Goal: Information Seeking & Learning: Compare options

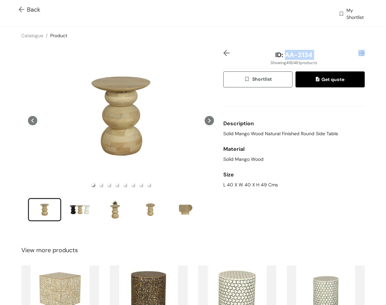
click at [358, 53] on img at bounding box center [361, 53] width 6 height 6
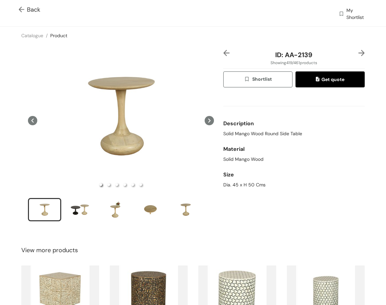
click at [275, 131] on span "Solid Mango Wood Round Side Table" at bounding box center [262, 133] width 79 height 7
copy span "Solid Mango Wood Round Side Table"
drag, startPoint x: 242, startPoint y: 190, endPoint x: 238, endPoint y: 186, distance: 4.7
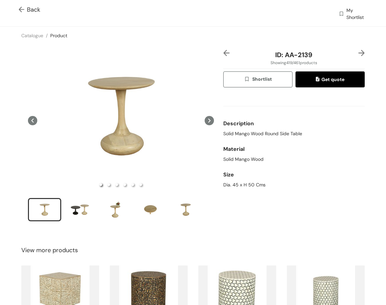
click at [242, 189] on div "Size Dia. 45 x H 50 Cms" at bounding box center [293, 179] width 141 height 26
click at [238, 185] on div "Dia. 45 x H 50 Cms" at bounding box center [293, 185] width 141 height 7
copy div "Dia. 45 x H 50 Cms"
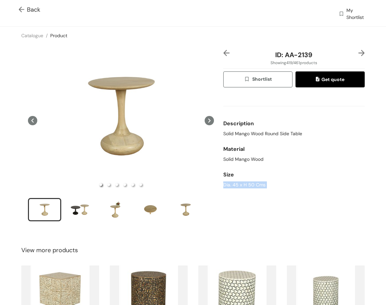
copy div "Dia. 45 x H 50 Cms"
drag, startPoint x: 283, startPoint y: 53, endPoint x: 308, endPoint y: 58, distance: 25.4
click at [308, 58] on span "ID: AA-2139" at bounding box center [293, 55] width 37 height 9
copy span "AA-2139"
click at [358, 54] on img at bounding box center [361, 53] width 6 height 6
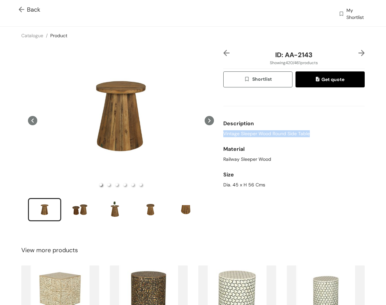
drag, startPoint x: 220, startPoint y: 133, endPoint x: 386, endPoint y: 226, distance: 189.7
click at [331, 136] on div "Vintage Sleeper Wood Round Side Table" at bounding box center [293, 133] width 141 height 7
copy span "Vintage Sleeper Wood Round Side Table"
click at [249, 182] on div "Dia. 45 x H 56 Cms" at bounding box center [293, 185] width 141 height 7
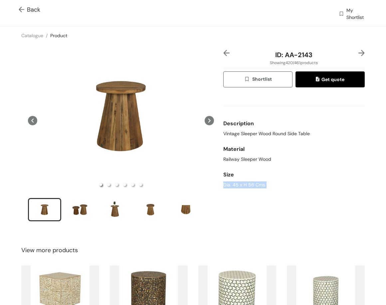
click at [249, 182] on div "Dia. 45 x H 56 Cms" at bounding box center [293, 185] width 141 height 7
copy div "Dia. 45 x H 56 Cms"
drag, startPoint x: 295, startPoint y: 58, endPoint x: 314, endPoint y: 47, distance: 22.0
click at [324, 61] on div "ID: AA-2143 Showing 420 / 461 products Shortlist Get quote Description Vintage …" at bounding box center [294, 140] width 144 height 180
click at [303, 43] on div "Catalogue / Product /" at bounding box center [193, 36] width 386 height 18
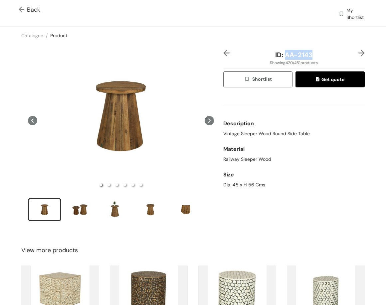
drag, startPoint x: 280, startPoint y: 55, endPoint x: 325, endPoint y: 56, distance: 44.6
click at [325, 56] on div "ID: AA-2143" at bounding box center [294, 55] width 118 height 10
copy span "AA-2143"
click at [358, 52] on img at bounding box center [361, 53] width 6 height 6
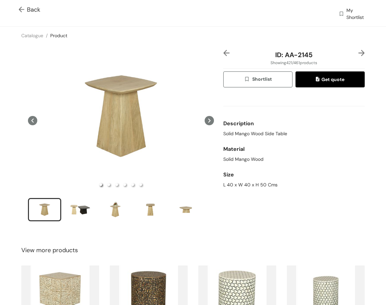
click at [259, 133] on span "Solid Mango Wood Side Table" at bounding box center [255, 133] width 64 height 7
copy span "Solid Mango Wood Side Table"
click at [244, 187] on div "L 40 x W 40 x H 50 Cms" at bounding box center [293, 185] width 141 height 7
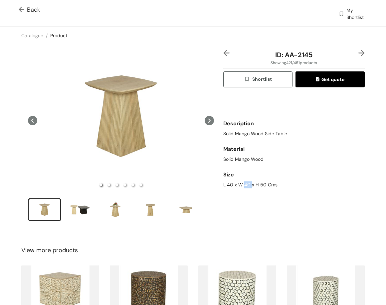
click at [244, 187] on div "L 40 x W 40 x H 50 Cms" at bounding box center [293, 185] width 141 height 7
copy div "L 40 x W 40 x H 50 Cms"
drag, startPoint x: 283, startPoint y: 55, endPoint x: 308, endPoint y: 56, distance: 24.3
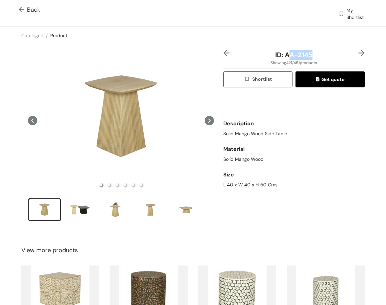
click at [308, 56] on span "ID: AA-2145" at bounding box center [293, 55] width 37 height 9
drag, startPoint x: 280, startPoint y: 54, endPoint x: 317, endPoint y: 58, distance: 37.5
click at [319, 58] on div "ID: AA-2145" at bounding box center [294, 55] width 118 height 10
click at [358, 54] on img at bounding box center [361, 53] width 6 height 6
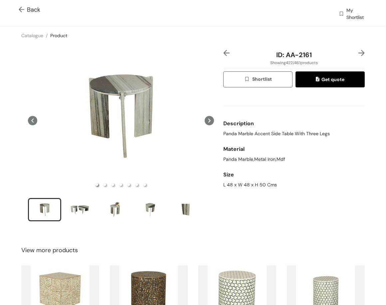
click at [291, 138] on div "Description Panda Marble Accent Side Table With Three Legs" at bounding box center [293, 127] width 141 height 26
click at [290, 136] on span "Panda Marble Accent Side Table With Three Legs" at bounding box center [276, 133] width 106 height 7
drag, startPoint x: 258, startPoint y: 187, endPoint x: 255, endPoint y: 185, distance: 3.8
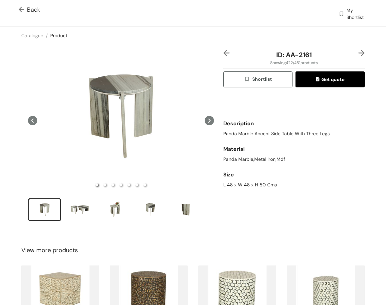
click at [255, 185] on div "L 48 x W 48 x H 50 Cms" at bounding box center [293, 185] width 141 height 7
click at [251, 182] on div "L 48 x W 48 x H 50 Cms" at bounding box center [293, 185] width 141 height 7
drag, startPoint x: 290, startPoint y: 60, endPoint x: 312, endPoint y: 57, distance: 22.1
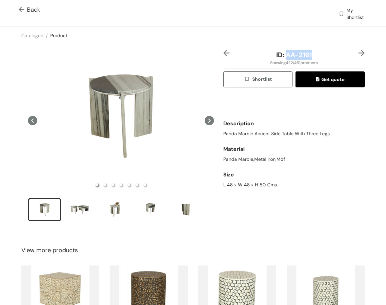
click at [312, 57] on div "ID: AA-2161" at bounding box center [294, 55] width 118 height 10
click at [358, 54] on img at bounding box center [361, 53] width 6 height 6
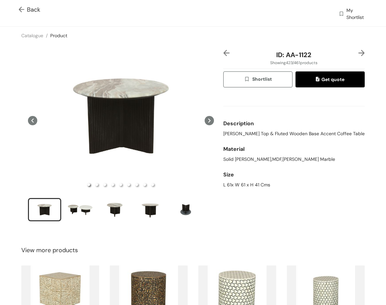
click at [321, 132] on span "[PERSON_NAME] Top & Fluted Wooden Base Accent Coffee Table" at bounding box center [293, 133] width 141 height 7
click at [254, 184] on div "L 61x W 61 x H 41 Cms" at bounding box center [293, 185] width 141 height 7
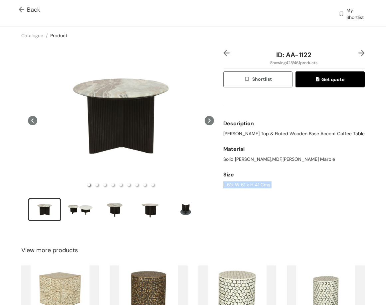
click at [254, 184] on div "L 61x W 61 x H 41 Cms" at bounding box center [293, 185] width 141 height 7
drag, startPoint x: 282, startPoint y: 57, endPoint x: 330, endPoint y: 55, distance: 47.9
click at [330, 55] on div "ID: AA-1122" at bounding box center [294, 55] width 118 height 10
click at [358, 53] on img at bounding box center [361, 53] width 6 height 6
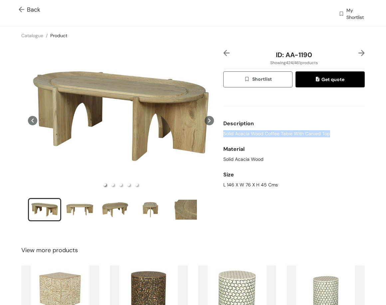
drag, startPoint x: 221, startPoint y: 134, endPoint x: 330, endPoint y: 135, distance: 109.1
click at [330, 135] on div "Solid Acacia Wood Coffee Table With Carved Top" at bounding box center [293, 133] width 141 height 7
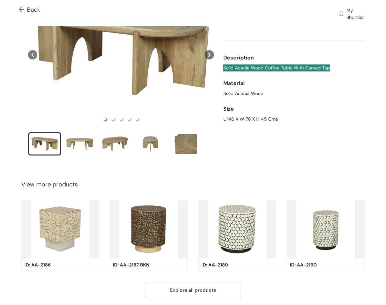
scroll to position [67, 0]
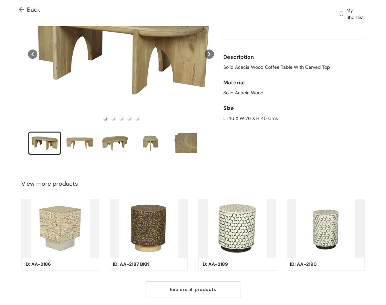
click at [242, 116] on div "L 146 X W 76 X H 45 Cms" at bounding box center [293, 118] width 141 height 7
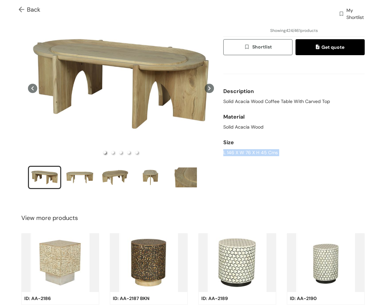
scroll to position [0, 0]
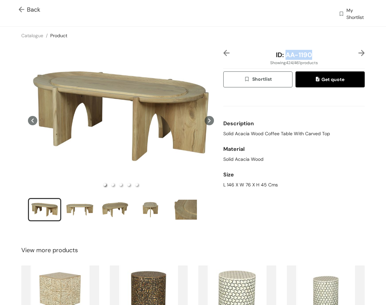
drag, startPoint x: 282, startPoint y: 56, endPoint x: 308, endPoint y: 36, distance: 33.4
click at [316, 55] on div "ID: AA-1190" at bounding box center [294, 55] width 118 height 10
click at [358, 52] on img at bounding box center [361, 53] width 6 height 6
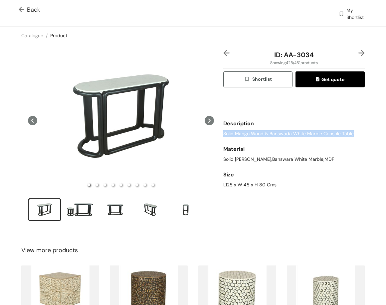
drag, startPoint x: 220, startPoint y: 135, endPoint x: 351, endPoint y: 137, distance: 130.4
click at [351, 137] on div "Description Solid Mango Wood & Banswada White Marble Console Table" at bounding box center [293, 127] width 141 height 26
click at [247, 184] on div "L125 x W 45 x H 80 Cms" at bounding box center [293, 185] width 141 height 7
click at [244, 184] on div "L125 x W 45 x H 80 Cms" at bounding box center [293, 185] width 141 height 7
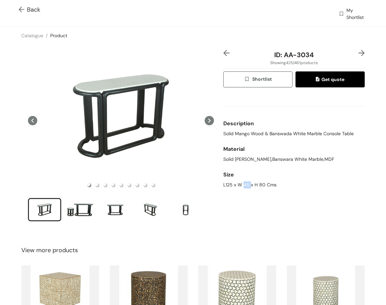
click at [244, 184] on div "L125 x W 45 x H 80 Cms" at bounding box center [293, 185] width 141 height 7
drag, startPoint x: 279, startPoint y: 53, endPoint x: 318, endPoint y: 57, distance: 39.4
click at [318, 57] on div "ID: AA-3034" at bounding box center [294, 55] width 118 height 10
click at [358, 51] on img at bounding box center [361, 53] width 6 height 6
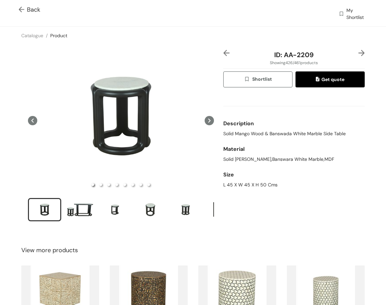
click at [307, 137] on span "Solid Mango Wood & Banswada White Marble Side Table" at bounding box center [284, 133] width 122 height 7
click at [306, 136] on span "Solid Mango Wood & Banswada White Marble Side Table" at bounding box center [284, 133] width 122 height 7
click at [254, 185] on div "L 45 X W 45 X H 50 Cms" at bounding box center [293, 185] width 141 height 7
click at [253, 185] on div "L 45 X W 45 X H 50 Cms" at bounding box center [293, 185] width 141 height 7
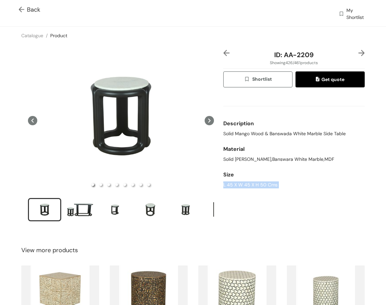
click at [253, 185] on div "L 45 X W 45 X H 50 Cms" at bounding box center [293, 185] width 141 height 7
drag, startPoint x: 281, startPoint y: 56, endPoint x: 322, endPoint y: 59, distance: 41.0
click at [322, 59] on div "ID: AA-2209" at bounding box center [294, 55] width 118 height 10
click at [358, 53] on img at bounding box center [361, 53] width 6 height 6
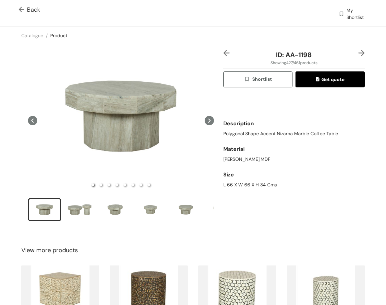
click at [260, 130] on div "Description" at bounding box center [293, 123] width 141 height 13
click at [259, 130] on div "Description" at bounding box center [293, 123] width 141 height 13
click at [266, 134] on span "Polygonal Shape Accent Nizarna Marble Coffee Table" at bounding box center [280, 133] width 115 height 7
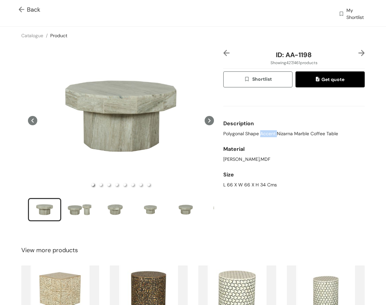
click at [266, 134] on span "Polygonal Shape Accent Nizarna Marble Coffee Table" at bounding box center [280, 133] width 115 height 7
click at [245, 183] on div "L 66 X W 66 X H 34 Cms" at bounding box center [293, 185] width 141 height 7
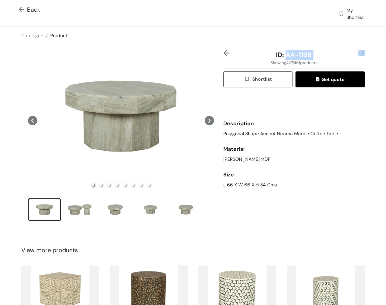
drag, startPoint x: 281, startPoint y: 56, endPoint x: 354, endPoint y: 51, distance: 72.7
click at [354, 51] on div "ID: AA-1198" at bounding box center [293, 55] width 141 height 10
click at [358, 52] on img at bounding box center [361, 53] width 6 height 6
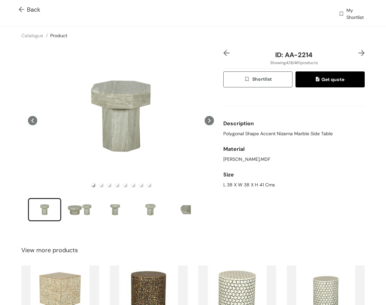
click at [255, 137] on div "Description Polygonal Shape Accent Nizarna Marble Side Table" at bounding box center [293, 127] width 141 height 26
click at [254, 137] on span "Polygonal Shape Accent Nizarna Marble Side Table" at bounding box center [277, 133] width 109 height 7
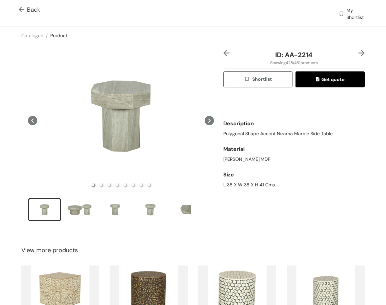
click at [232, 184] on div "L 38 X W 38 X H 41 Cms" at bounding box center [293, 185] width 141 height 7
click at [232, 183] on div "L 38 X W 38 X H 41 Cms" at bounding box center [293, 185] width 141 height 7
drag, startPoint x: 281, startPoint y: 55, endPoint x: 331, endPoint y: 58, distance: 50.0
click at [331, 58] on div "ID: AA-2214" at bounding box center [294, 55] width 118 height 10
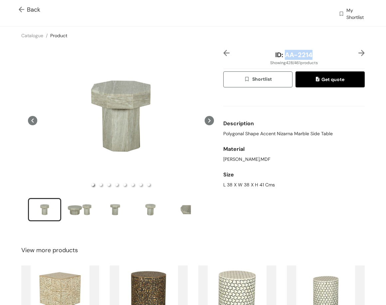
click at [358, 55] on img at bounding box center [361, 53] width 6 height 6
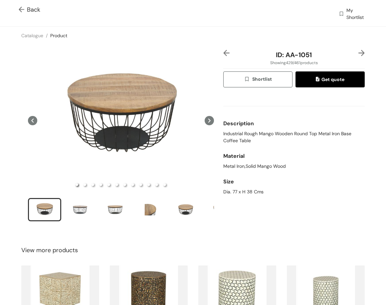
click at [284, 132] on span "Industrial Rough Mango Wooden Round Top Metal Iron Base Coffee Table" at bounding box center [293, 137] width 141 height 14
click at [283, 132] on span "Industrial Rough Mango Wooden Round Top Metal Iron Base Coffee Table" at bounding box center [293, 137] width 141 height 14
click at [242, 192] on div "Dia. 77 x H 38 Cms" at bounding box center [293, 192] width 141 height 7
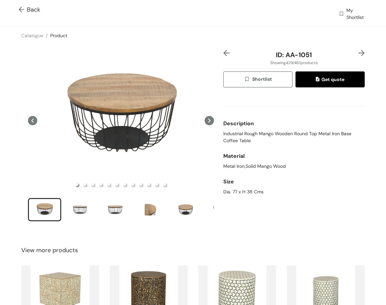
drag, startPoint x: 234, startPoint y: 173, endPoint x: 236, endPoint y: 196, distance: 22.7
click at [234, 174] on div "Size Dia. 77 x H 38 Cms" at bounding box center [293, 186] width 141 height 26
click at [236, 191] on div "Dia. 77 x H 38 Cms" at bounding box center [293, 192] width 141 height 7
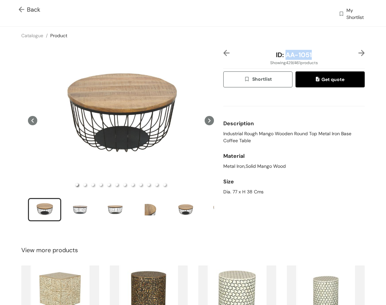
drag, startPoint x: 287, startPoint y: 56, endPoint x: 315, endPoint y: 58, distance: 28.0
click at [321, 56] on div "ID: AA-1051" at bounding box center [294, 55] width 118 height 10
click at [358, 53] on img at bounding box center [361, 53] width 6 height 6
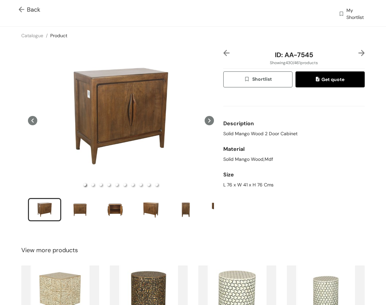
click at [223, 53] on img at bounding box center [226, 53] width 6 height 6
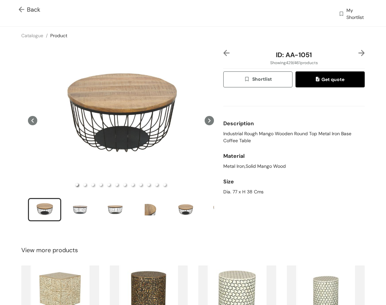
click at [358, 52] on img at bounding box center [361, 53] width 6 height 6
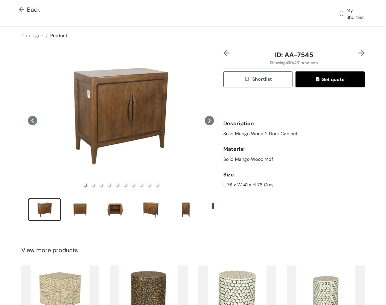
click at [268, 136] on span "Solid Mango Wood 2 Door Cabinet" at bounding box center [260, 133] width 74 height 7
click at [230, 189] on div "Size L 76 x W 41 x H 76 Cms" at bounding box center [293, 179] width 141 height 26
click at [228, 184] on div "L 76 x W 41 x H 76 Cms" at bounding box center [293, 185] width 141 height 7
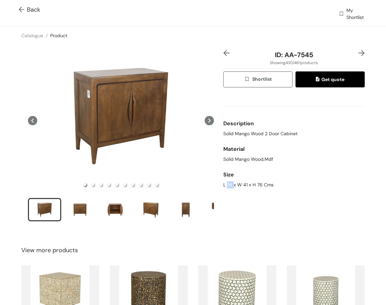
click at [227, 184] on div "L 76 x W 41 x H 76 Cms" at bounding box center [293, 185] width 141 height 7
drag, startPoint x: 220, startPoint y: 133, endPoint x: 312, endPoint y: 143, distance: 93.0
click at [312, 142] on div "ID: AA-7545 Showing 430 / 461 products Shortlist Get quote Description Solid Ma…" at bounding box center [294, 140] width 144 height 180
click at [247, 186] on div "L 76 x W 41 x H 76 Cms" at bounding box center [293, 185] width 141 height 7
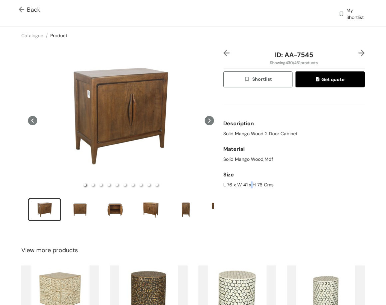
click at [247, 186] on div "L 76 x W 41 x H 76 Cms" at bounding box center [293, 185] width 141 height 7
drag, startPoint x: 280, startPoint y: 56, endPoint x: 288, endPoint y: 12, distance: 44.2
click at [345, 58] on div "ID: AA-7545" at bounding box center [294, 55] width 118 height 10
click at [358, 55] on img at bounding box center [361, 53] width 6 height 6
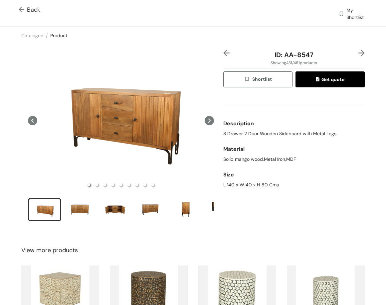
click at [242, 136] on span "3 Drawer 2 Door Wooden Sideboard with Metal Legs" at bounding box center [279, 133] width 113 height 7
click at [242, 135] on span "3 Drawer 2 Door Wooden Sideboard with Metal Legs" at bounding box center [279, 133] width 113 height 7
click at [258, 187] on div "L 140 x W 40 x H 80 Cms" at bounding box center [293, 185] width 141 height 7
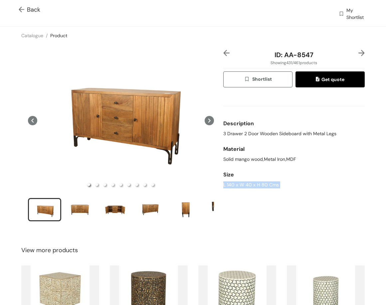
click at [258, 187] on div "L 140 x W 40 x H 80 Cms" at bounding box center [293, 185] width 141 height 7
drag, startPoint x: 281, startPoint y: 55, endPoint x: 314, endPoint y: 58, distance: 33.4
click at [313, 58] on div "ID: AA-8547" at bounding box center [294, 55] width 118 height 10
click at [358, 52] on img at bounding box center [361, 53] width 6 height 6
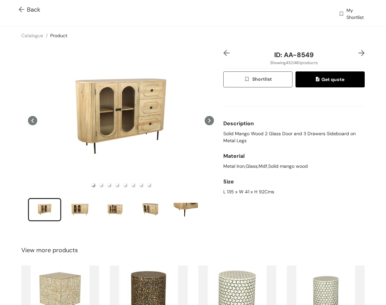
click at [286, 129] on div "Description" at bounding box center [293, 123] width 141 height 13
click at [286, 136] on span "Solid Mango Wood 2 Glass Door and 3 Drawers Sideboard on Metal Legs" at bounding box center [293, 137] width 141 height 14
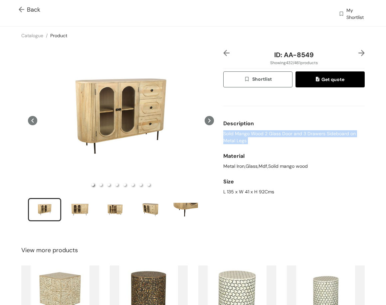
click at [286, 136] on span "Solid Mango Wood 2 Glass Door and 3 Drawers Sideboard on Metal Legs" at bounding box center [293, 137] width 141 height 14
click at [262, 194] on div "L 135 x W 41 x H 92Cms" at bounding box center [293, 192] width 141 height 7
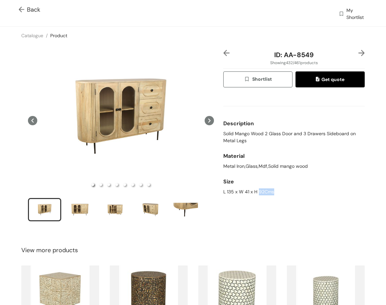
click at [262, 194] on div "L 135 x W 41 x H 92Cms" at bounding box center [293, 192] width 141 height 7
drag, startPoint x: 305, startPoint y: 59, endPoint x: 308, endPoint y: 50, distance: 8.8
click at [322, 59] on div "ID: AA-8549" at bounding box center [294, 55] width 118 height 10
click at [270, 117] on div "Description" at bounding box center [293, 123] width 141 height 13
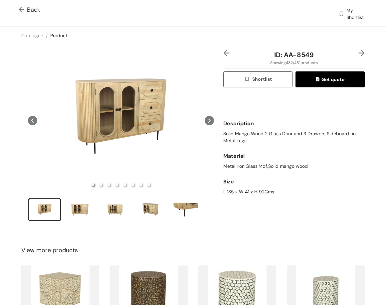
click at [358, 52] on img at bounding box center [361, 53] width 6 height 6
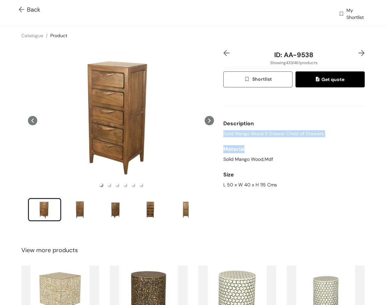
drag, startPoint x: 234, startPoint y: 134, endPoint x: 329, endPoint y: 142, distance: 94.8
click at [324, 141] on div "Description Solid Mango Wood 5 Drawer Chest of Drawers Material Solid Mango Woo…" at bounding box center [293, 142] width 141 height 98
click at [260, 137] on span "Solid Mango Wood 5 Drawer Chest of Drawers" at bounding box center [273, 133] width 100 height 7
click at [259, 135] on span "Solid Mango Wood 5 Drawer Chest of Drawers" at bounding box center [273, 133] width 100 height 7
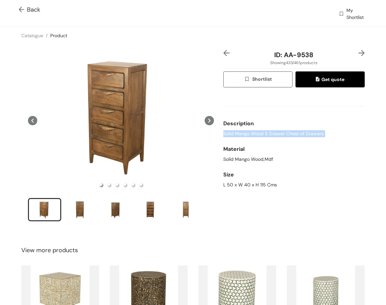
click at [259, 135] on span "Solid Mango Wood 5 Drawer Chest of Drawers" at bounding box center [273, 133] width 100 height 7
click at [232, 183] on div "L 50 x W 40 x H 115 Cms" at bounding box center [293, 185] width 141 height 7
drag, startPoint x: 280, startPoint y: 57, endPoint x: 312, endPoint y: 59, distance: 31.7
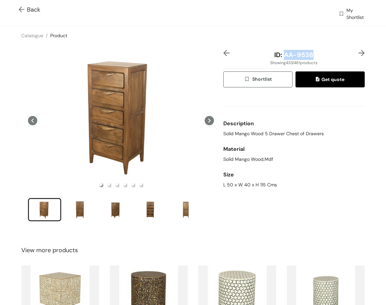
click at [311, 59] on div "ID: AA-9538" at bounding box center [294, 55] width 118 height 10
click at [358, 51] on img at bounding box center [361, 53] width 6 height 6
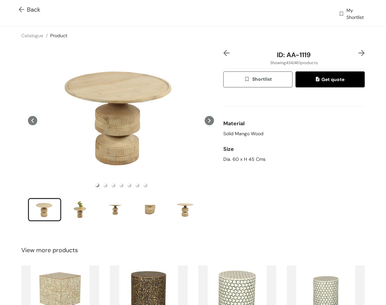
click at [247, 132] on div "Solid Mango Wood" at bounding box center [293, 133] width 141 height 7
drag, startPoint x: 221, startPoint y: 135, endPoint x: 293, endPoint y: 142, distance: 72.8
click at [293, 142] on div "ID: AA-1119 Showing 434 / 461 products Shortlist Get quote Material Solid Mango…" at bounding box center [294, 140] width 144 height 180
click at [262, 150] on div "Size" at bounding box center [293, 149] width 141 height 13
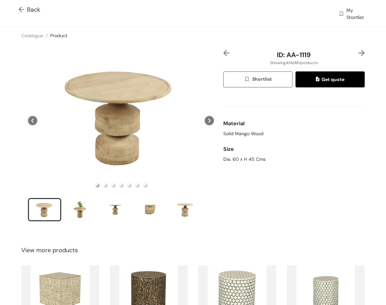
click at [358, 52] on img at bounding box center [361, 53] width 6 height 6
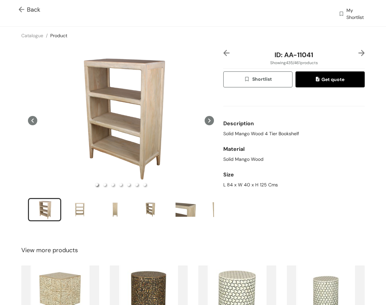
click at [225, 50] on img at bounding box center [226, 53] width 6 height 6
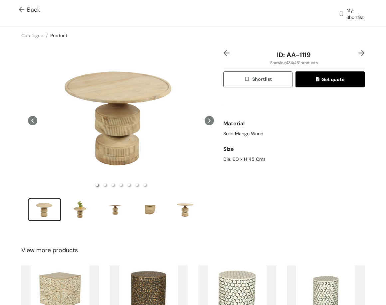
click at [235, 135] on div "Solid Mango Wood" at bounding box center [293, 133] width 141 height 7
click at [251, 165] on div "Size Dia. 60 x H 45 Cms" at bounding box center [293, 153] width 141 height 26
click at [248, 161] on div "Dia. 60 x H 45 Cms" at bounding box center [293, 159] width 141 height 7
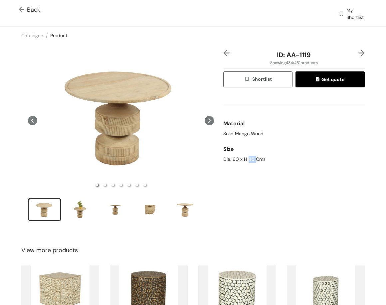
click at [248, 161] on div "Dia. 60 x H 45 Cms" at bounding box center [293, 159] width 141 height 7
drag, startPoint x: 287, startPoint y: 55, endPoint x: 323, endPoint y: 55, distance: 35.9
click at [323, 56] on div "ID: AA-1119" at bounding box center [294, 55] width 118 height 10
click at [358, 51] on img at bounding box center [361, 53] width 6 height 6
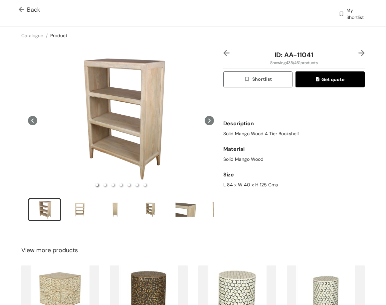
click at [253, 134] on span "Solid Mango Wood 4 Tier Bookshelf" at bounding box center [261, 133] width 76 height 7
click at [249, 184] on div "L 84 x W 40 x H 125 Cms" at bounding box center [293, 185] width 141 height 7
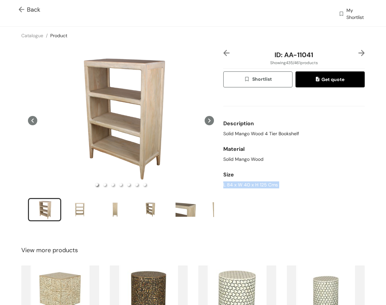
click at [249, 184] on div "L 84 x W 40 x H 125 Cms" at bounding box center [293, 185] width 141 height 7
drag, startPoint x: 296, startPoint y: 53, endPoint x: 329, endPoint y: 40, distance: 35.4
click at [342, 53] on div "ID: AA-11041" at bounding box center [294, 55] width 118 height 10
